Goal: Task Accomplishment & Management: Complete application form

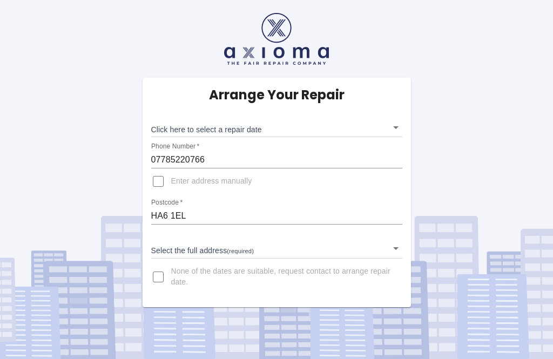
click at [217, 180] on span "Enter address manually" at bounding box center [211, 181] width 81 height 11
click at [171, 180] on input "Enter address manually" at bounding box center [158, 181] width 26 height 26
checkbox input "true"
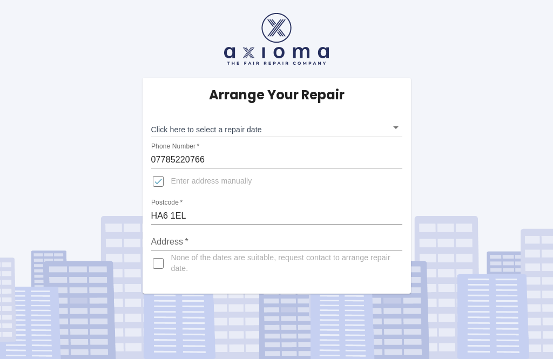
scroll to position [35, 0]
click at [222, 233] on input "Address   *" at bounding box center [276, 241] width 251 height 17
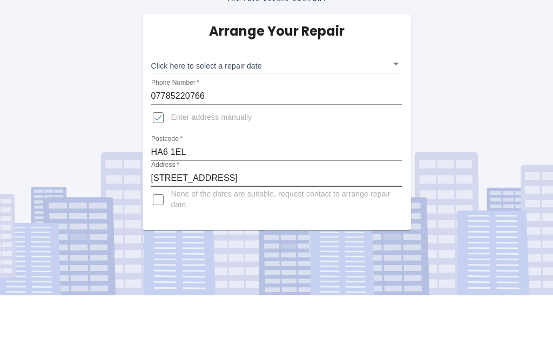
scroll to position [0, 0]
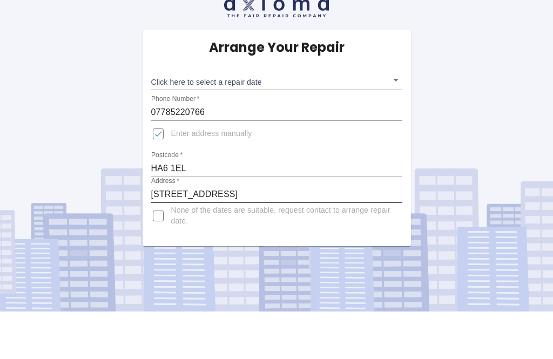
type input "4 Ashurst Close, Northwood"
click at [395, 71] on body "Arrange Your Repair Click here to select a repair date ​ Phone Number   * 07785…" at bounding box center [276, 179] width 553 height 359
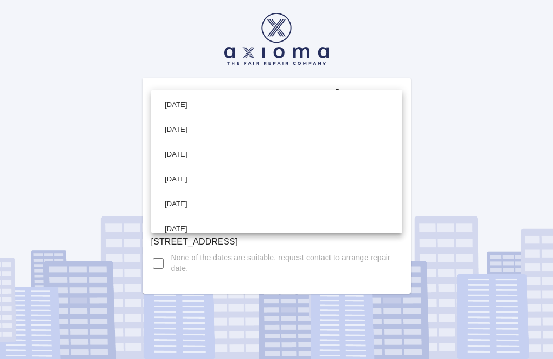
click at [202, 99] on li "Tue Sep 16 2025" at bounding box center [277, 104] width 246 height 25
type input "2025-09-16T00:00:00.000Z"
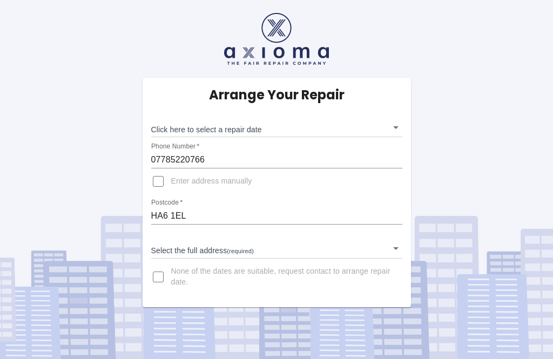
scroll to position [35, 0]
click at [0, 149] on div "Arrange Your Repair Click here to select a repair date ​ Phone Number   * 07785…" at bounding box center [276, 153] width 569 height 307
